Goal: Task Accomplishment & Management: Book appointment/travel/reservation

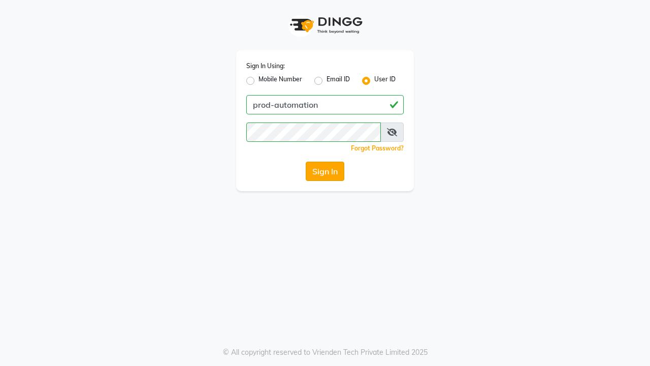
click at [325, 171] on button "Sign In" at bounding box center [325, 171] width 39 height 19
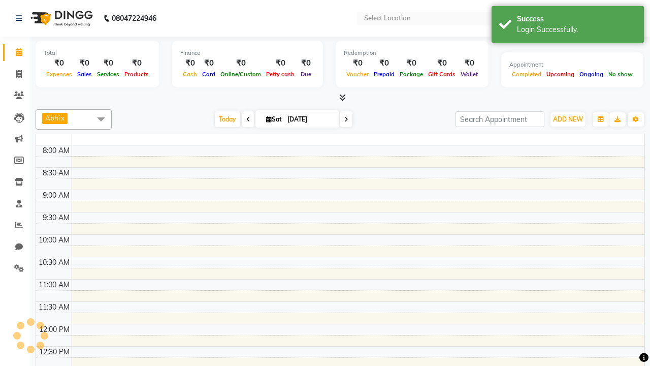
select select "en"
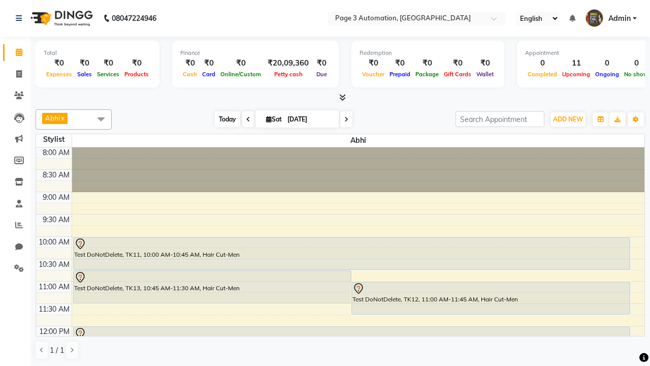
click at [223, 119] on span "Today" at bounding box center [227, 119] width 25 height 16
click at [568, 119] on span "ADD NEW" at bounding box center [568, 119] width 30 height 8
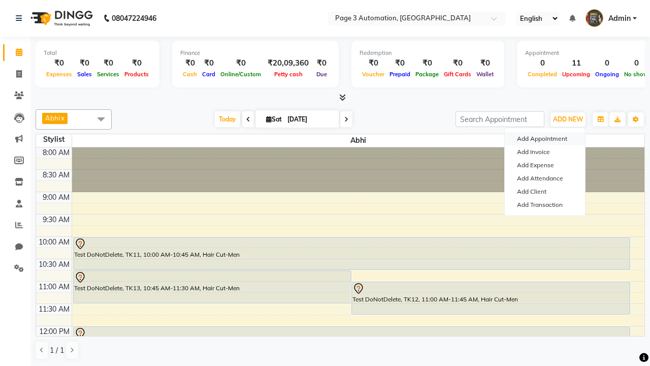
click at [545, 139] on button "Add Appointment" at bounding box center [545, 138] width 80 height 13
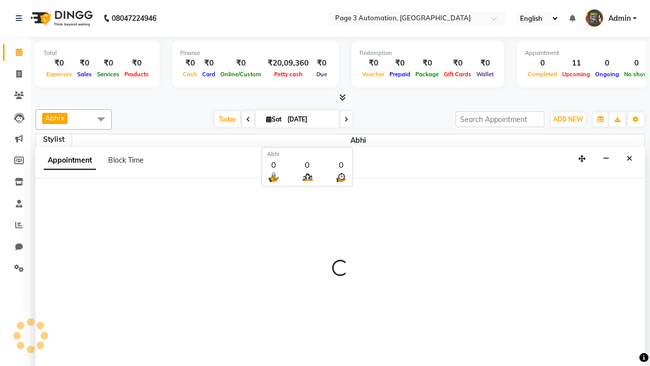
select select "tentative"
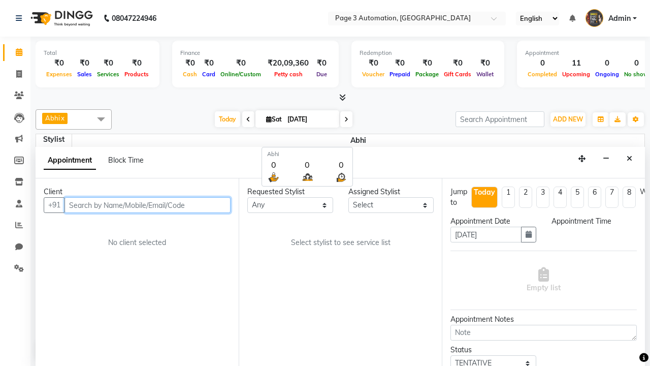
select select "540"
type input "8192346578"
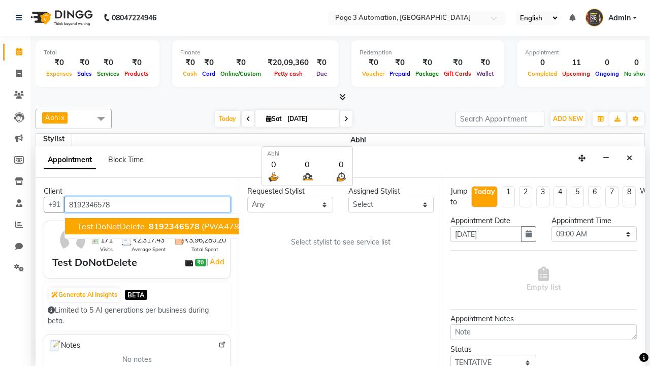
click at [149, 226] on span "8192346578" at bounding box center [174, 226] width 51 height 10
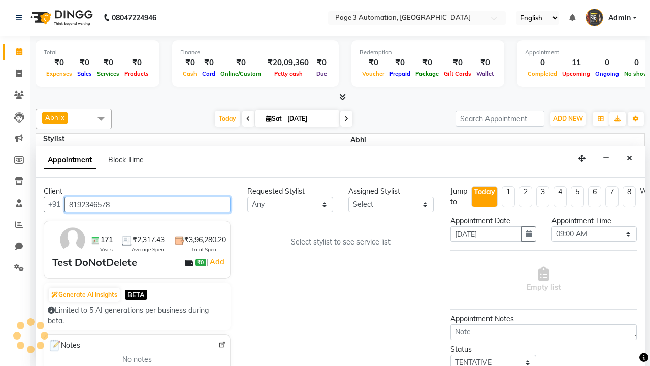
scroll to position [0, 0]
select select "711"
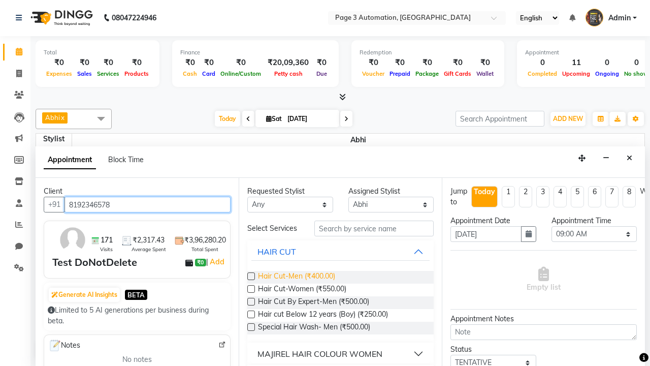
type input "8192346578"
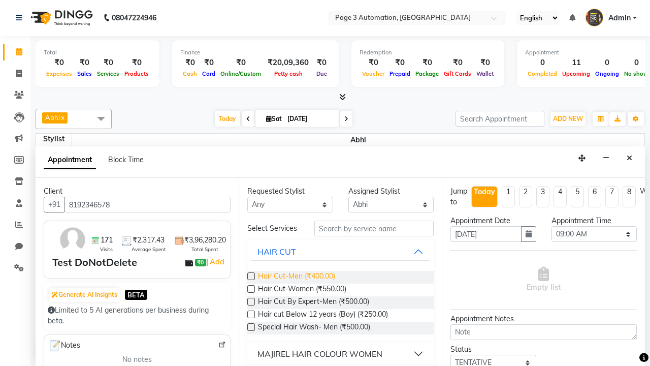
click at [296, 277] on span "Hair Cut-Men (₹400.00)" at bounding box center [296, 277] width 77 height 13
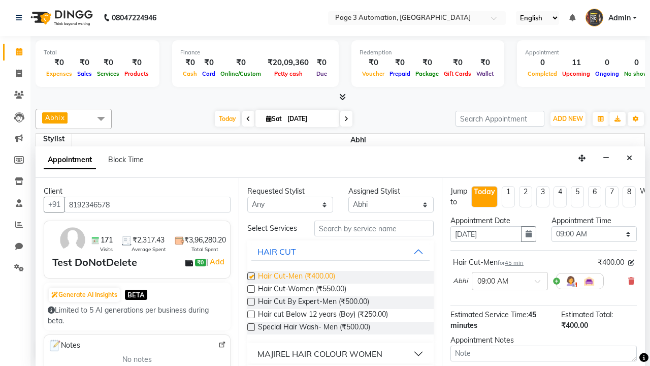
checkbox input "false"
select select "930"
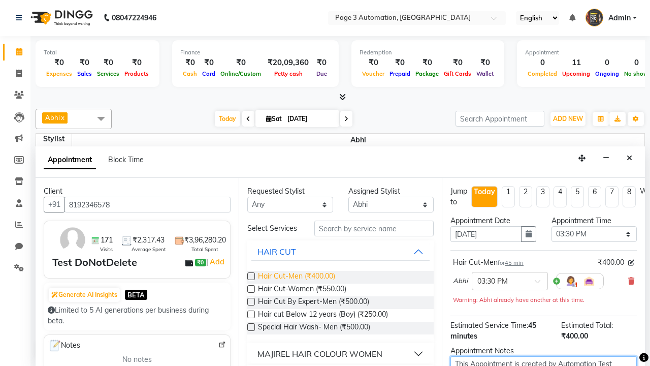
scroll to position [3, 0]
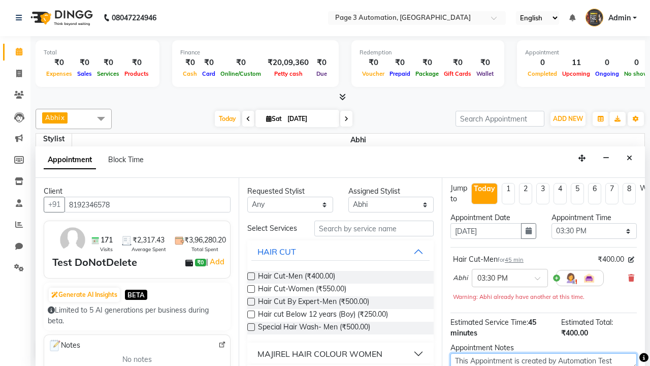
type textarea "This Appointment is created by Automation Test"
checkbox input "false"
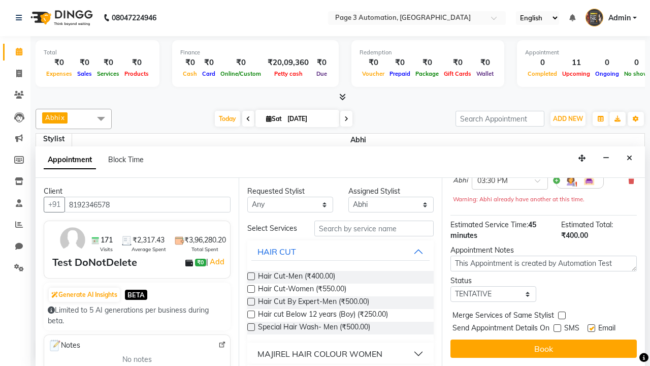
click at [591, 328] on label at bounding box center [592, 328] width 8 height 8
click at [591, 328] on input "checkbox" at bounding box center [591, 329] width 7 height 7
checkbox input "false"
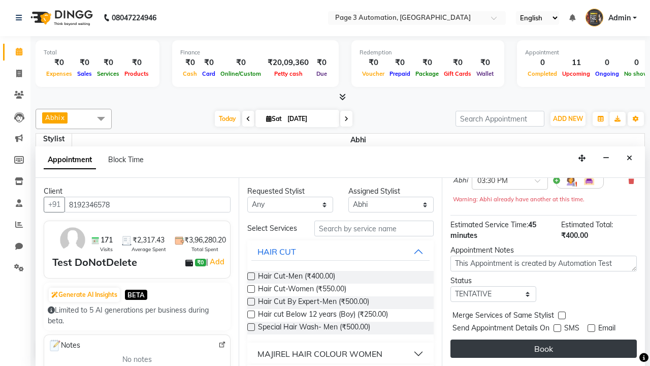
click at [544, 349] on button "Book" at bounding box center [544, 348] width 186 height 18
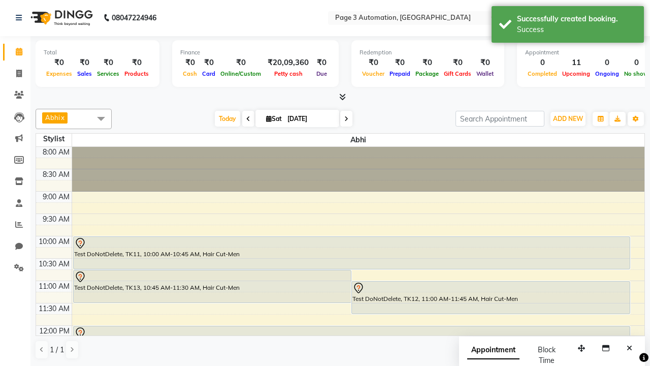
scroll to position [0, 0]
click at [568, 26] on div "Success" at bounding box center [576, 29] width 119 height 11
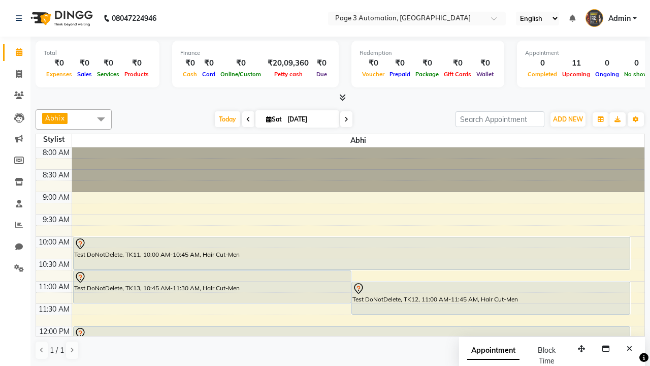
click at [101, 119] on span at bounding box center [101, 118] width 20 height 19
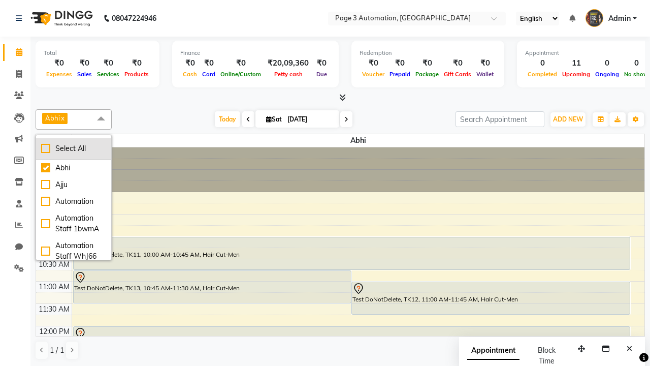
click at [74, 148] on div "Select All" at bounding box center [73, 148] width 65 height 11
checkbox input "true"
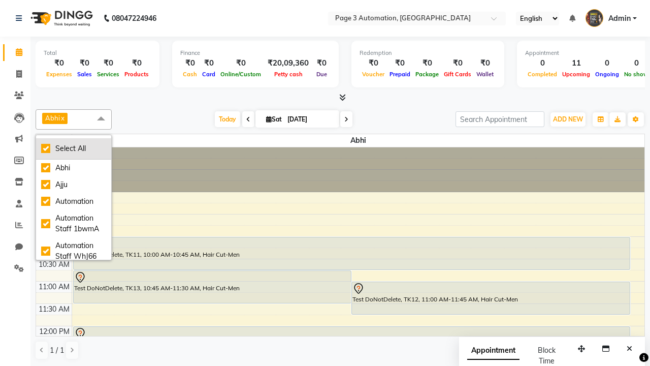
checkbox input "true"
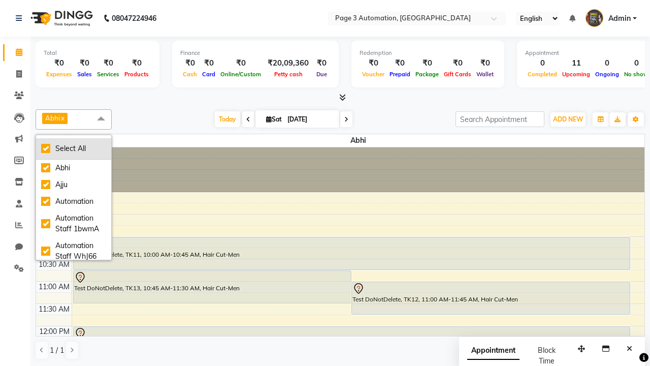
checkbox input "true"
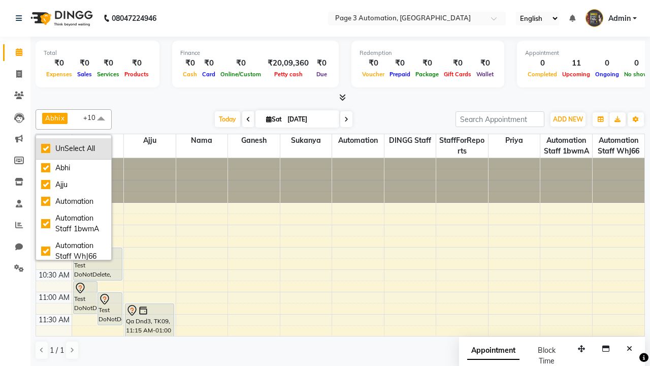
click at [74, 148] on div "UnSelect All" at bounding box center [73, 148] width 65 height 11
checkbox input "false"
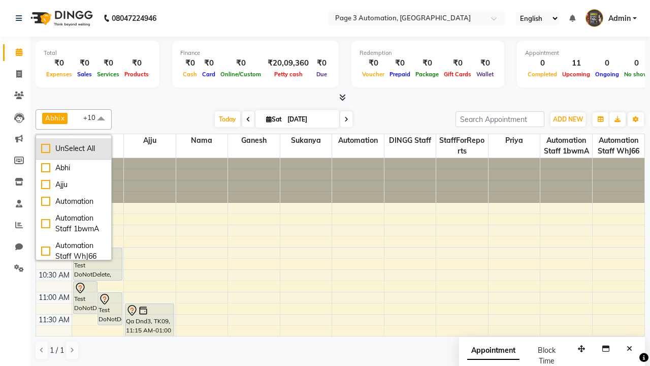
checkbox input "false"
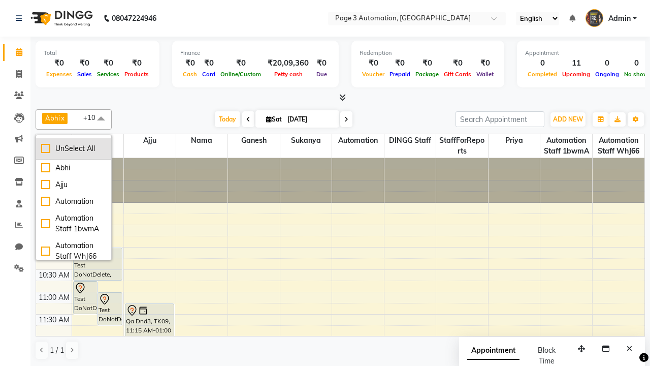
checkbox input "false"
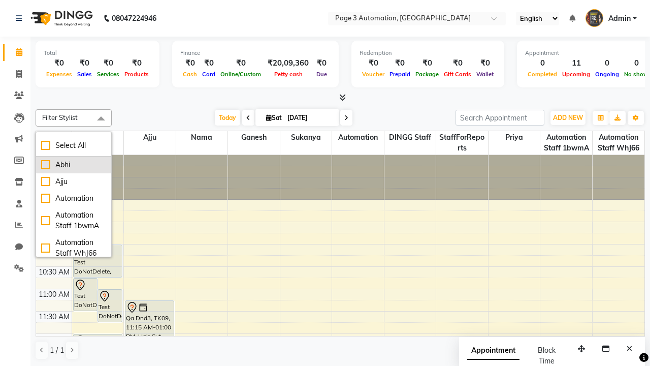
click at [74, 165] on div "Abhi" at bounding box center [73, 165] width 65 height 11
checkbox input "true"
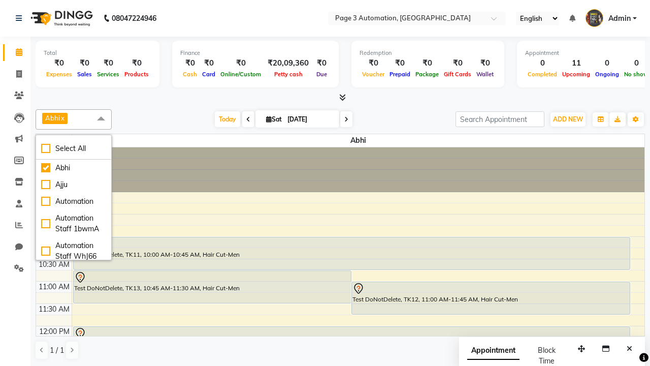
click at [101, 119] on span at bounding box center [101, 118] width 20 height 19
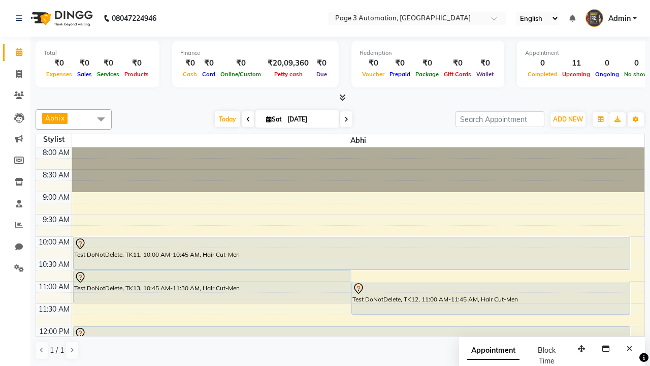
select select "7"
